Goal: Check status: Check status

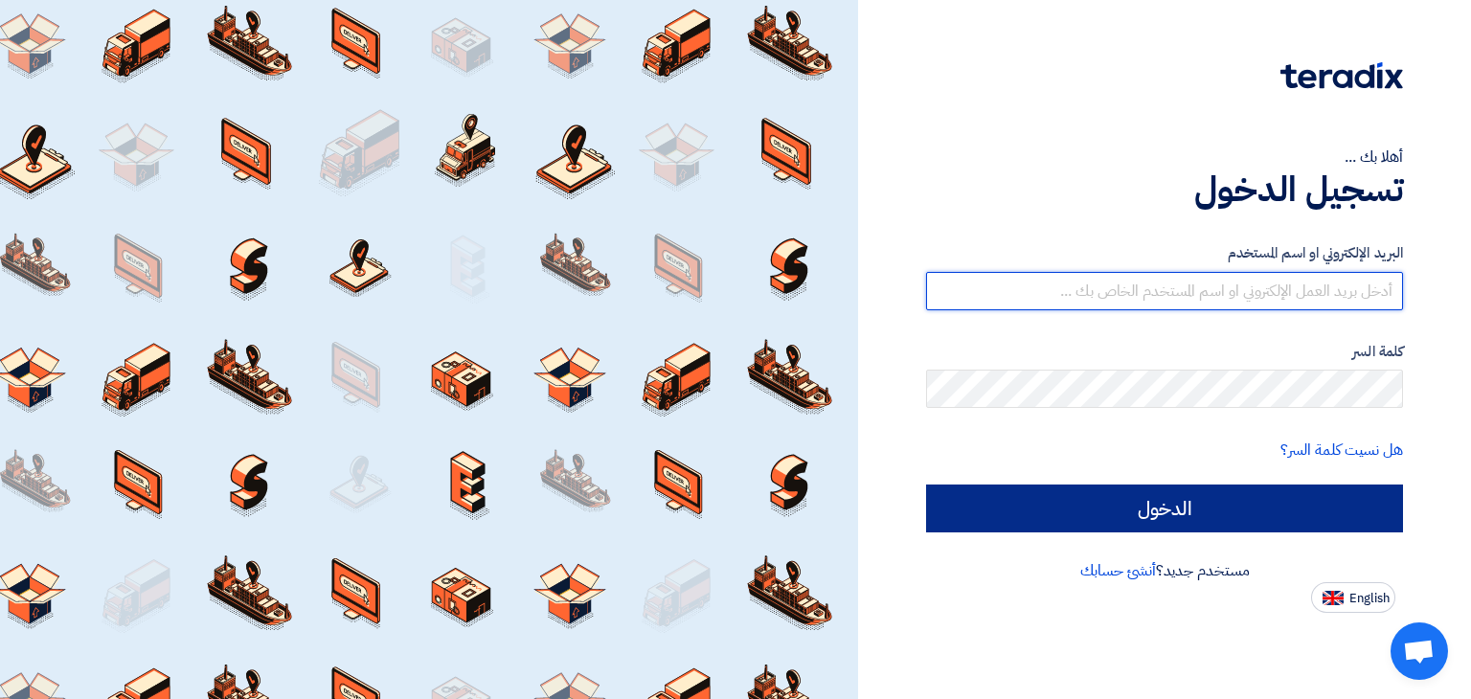
type input "[PERSON_NAME][EMAIL_ADDRESS][DOMAIN_NAME]"
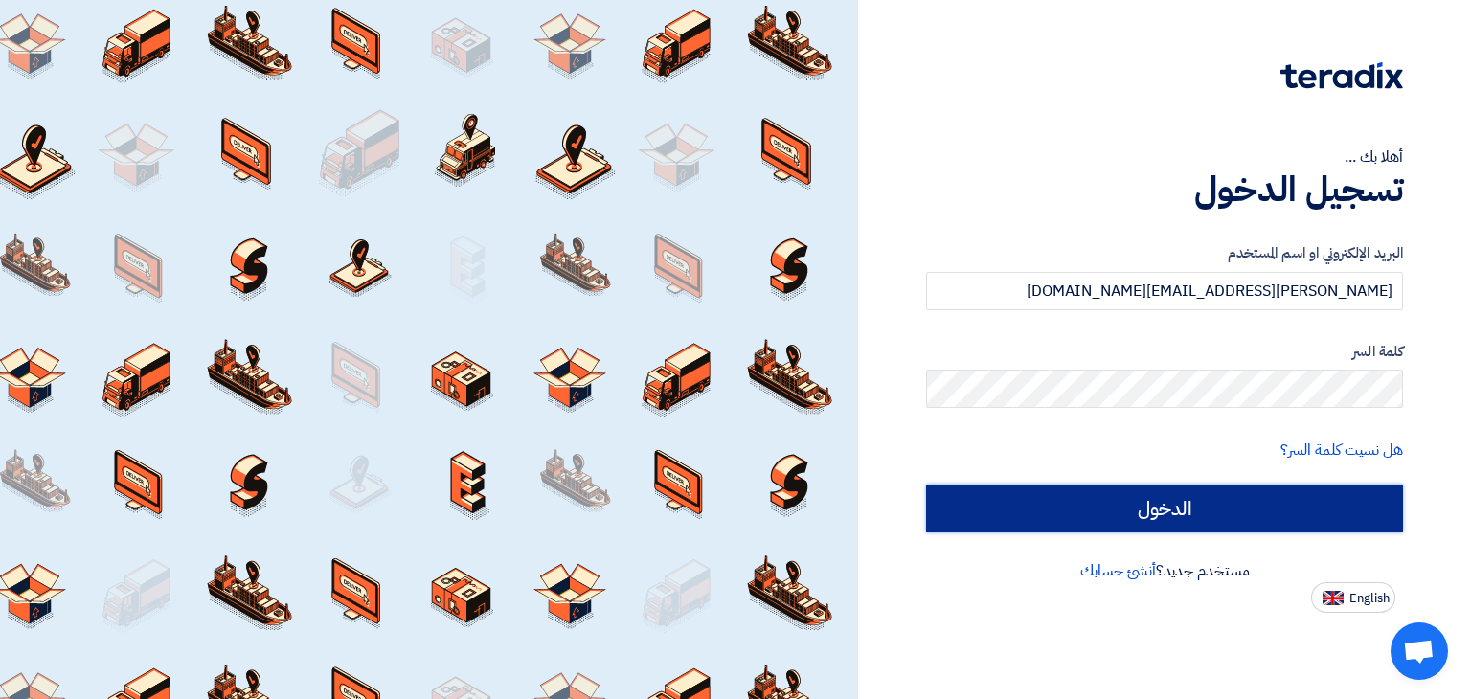
click at [1106, 509] on input "الدخول" at bounding box center [1164, 508] width 477 height 48
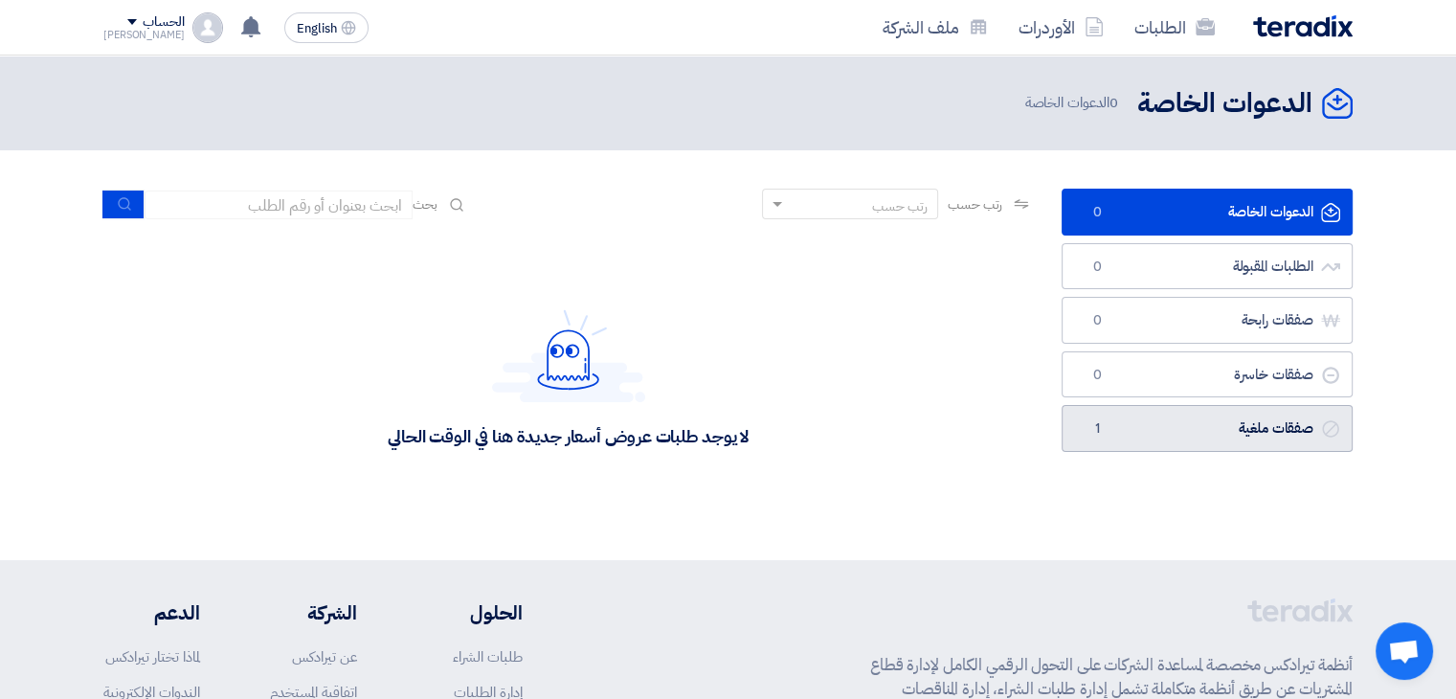
click at [1171, 420] on link "صفقات ملغية صفقات ملغية 1" at bounding box center [1207, 428] width 291 height 47
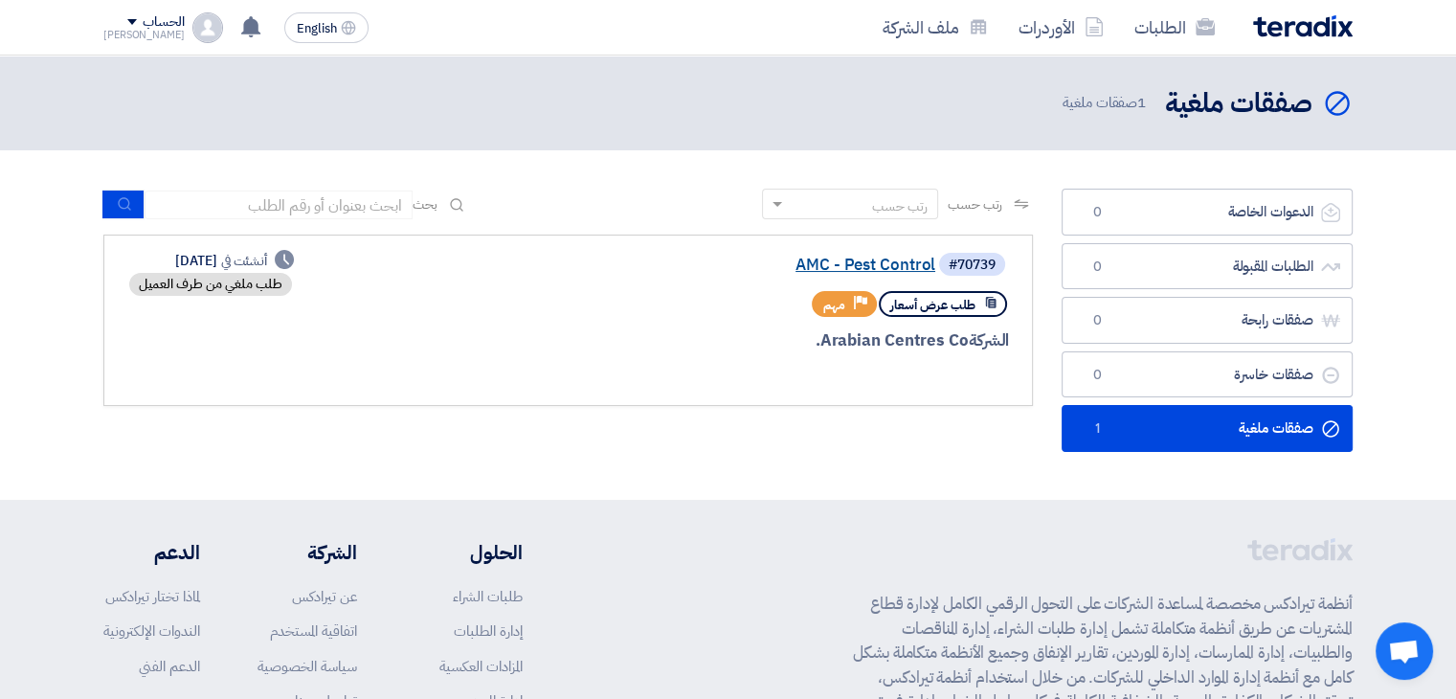
click at [888, 262] on link "AMC - Pest Control" at bounding box center [743, 265] width 383 height 17
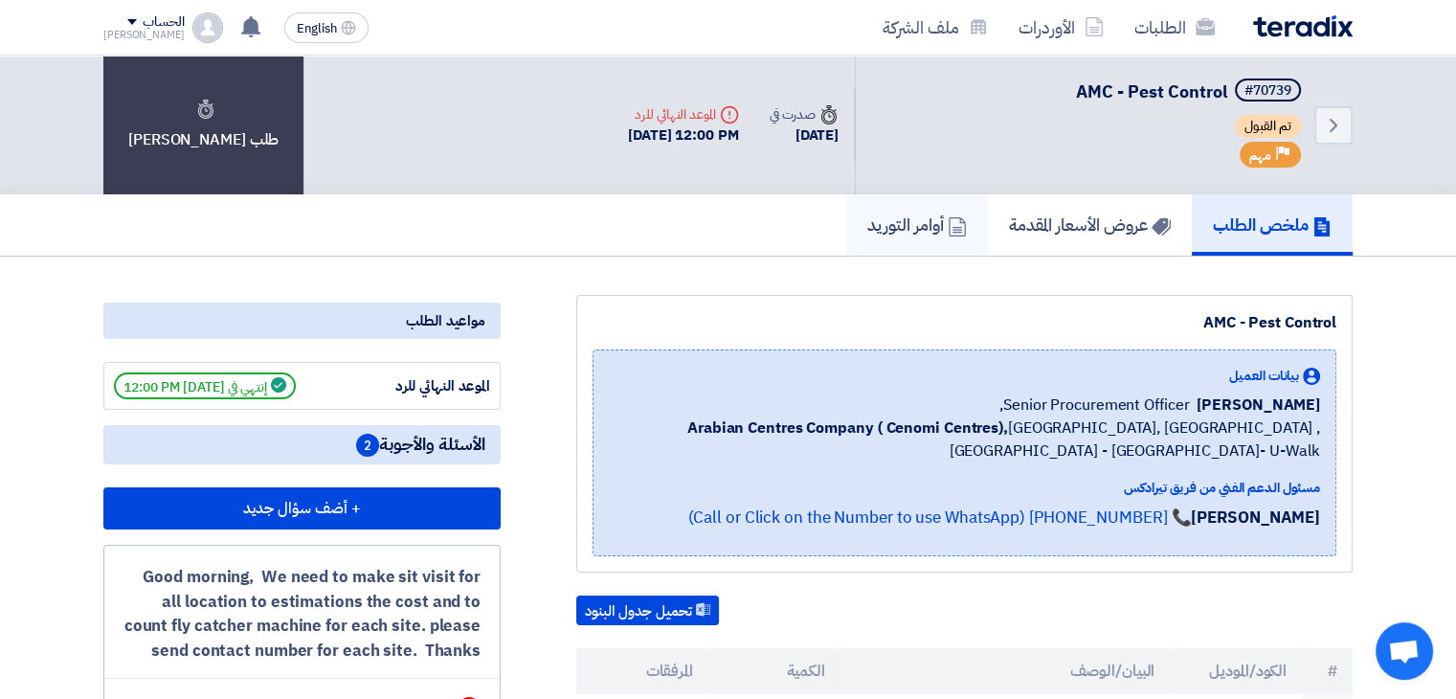
click at [926, 221] on h5 "أوامر التوريد" at bounding box center [917, 225] width 100 height 22
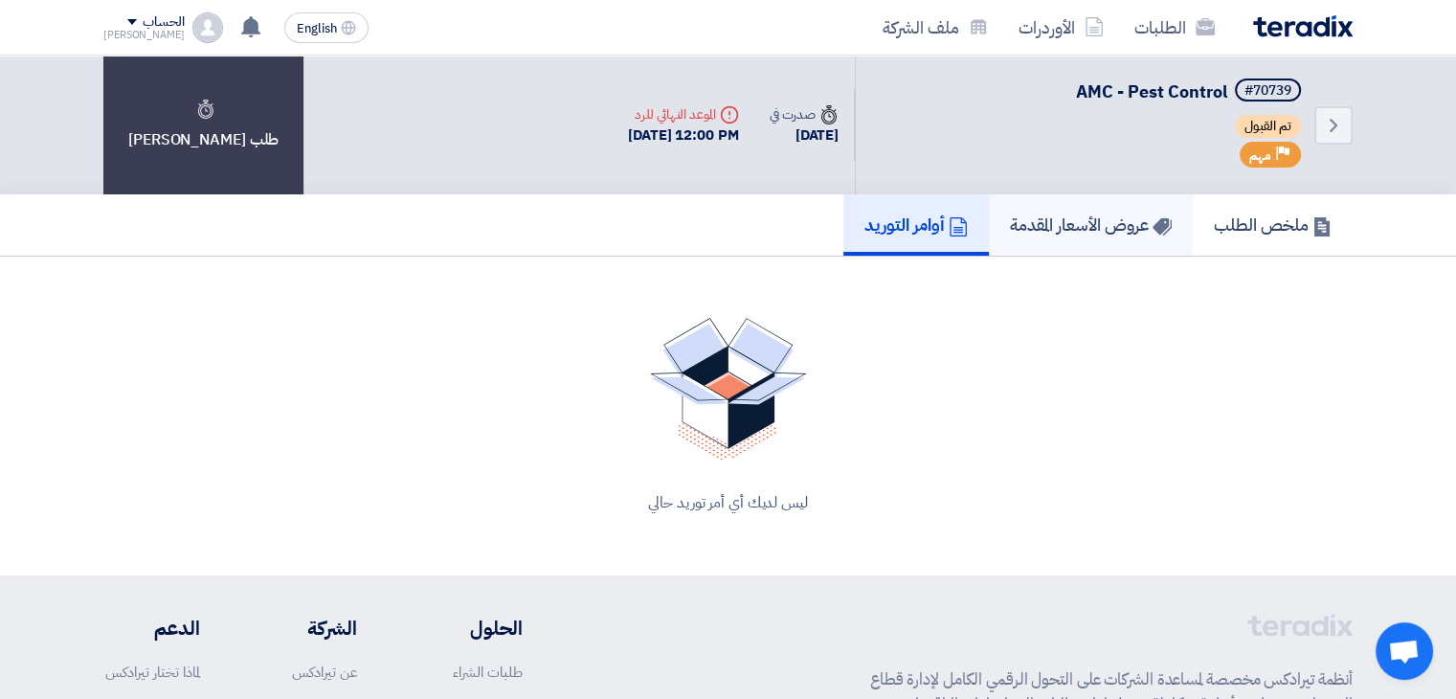
click at [1056, 224] on h5 "عروض الأسعار المقدمة" at bounding box center [1091, 225] width 162 height 22
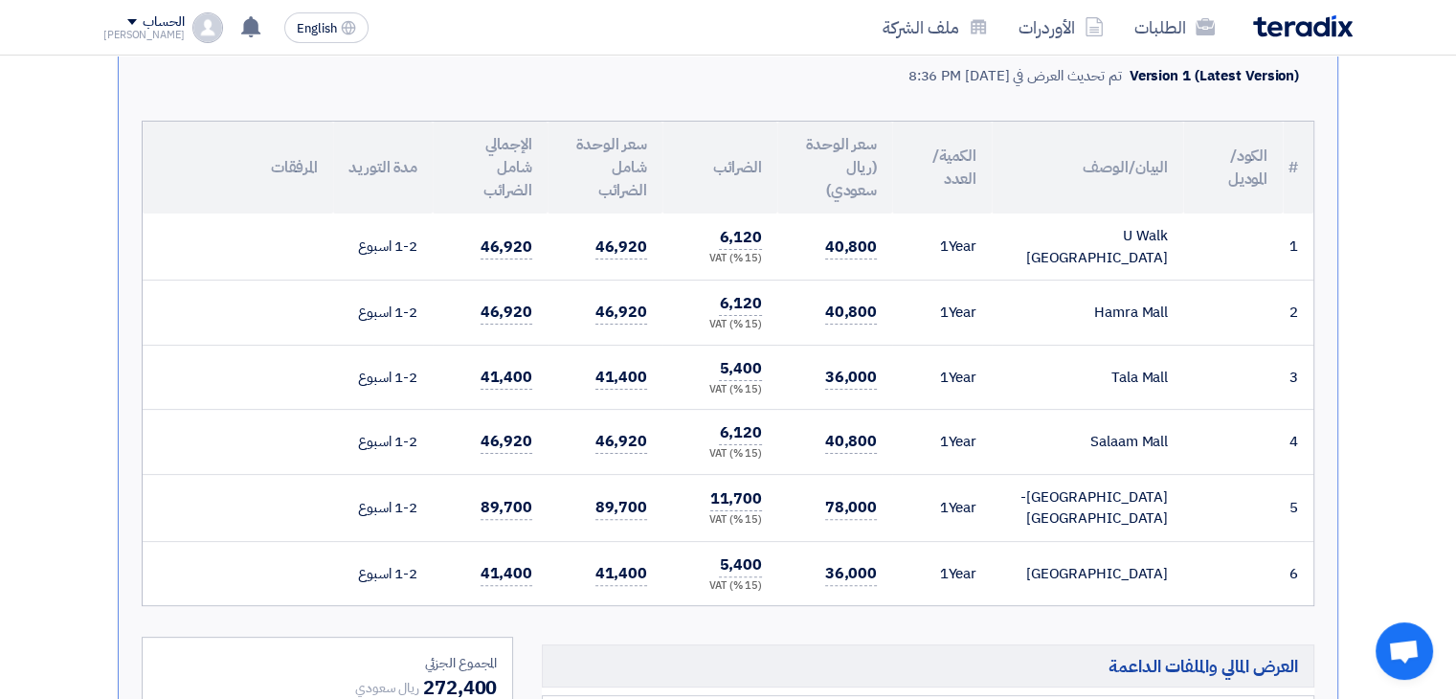
scroll to position [382, 0]
